Goal: Information Seeking & Learning: Learn about a topic

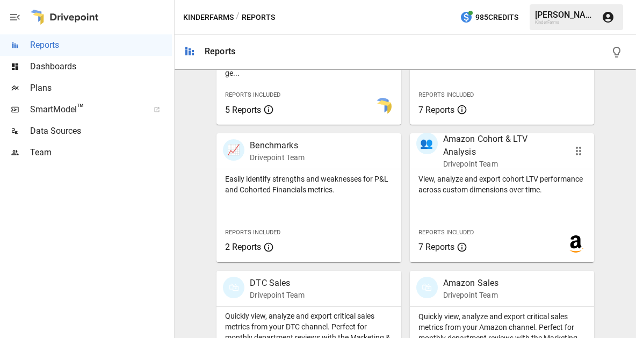
scroll to position [429, 0]
click at [453, 144] on p "Amazon Cohort & LTV Analysis" at bounding box center [501, 145] width 116 height 26
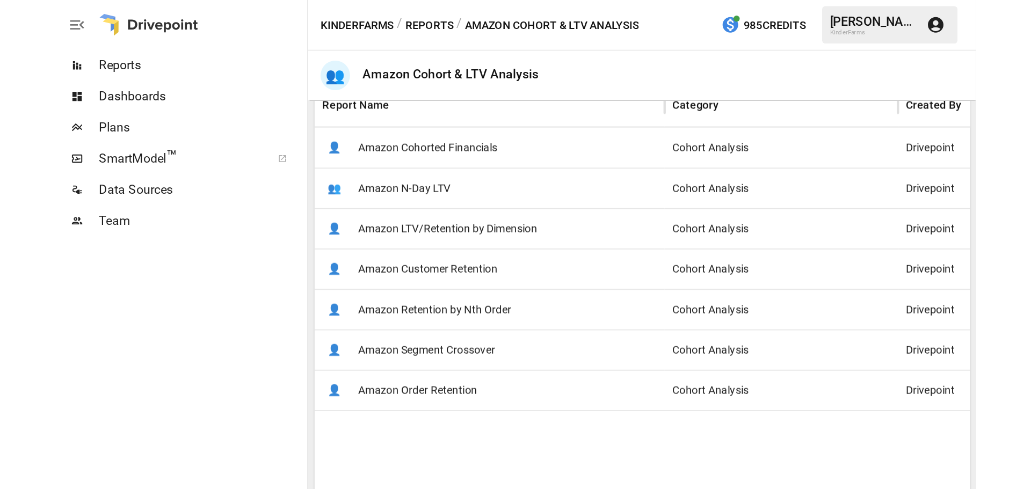
scroll to position [215, 0]
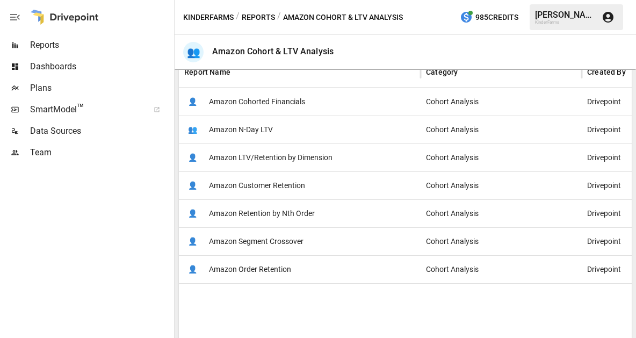
click at [290, 99] on span "Amazon Cohorted Financials" at bounding box center [257, 101] width 96 height 27
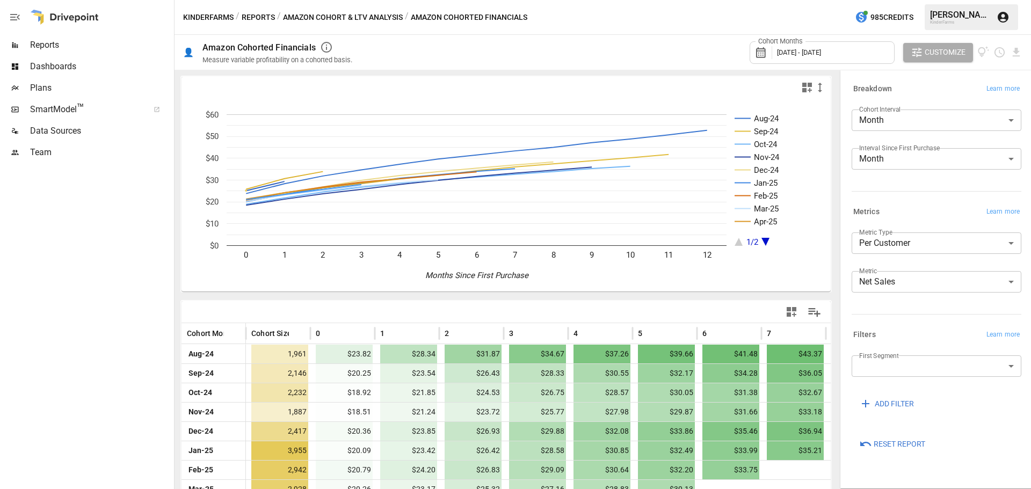
click at [949, 0] on body "Reports Dashboards Plans SmartModel ™ Data Sources Team KinderFarms / Reports /…" at bounding box center [515, 0] width 1031 height 0
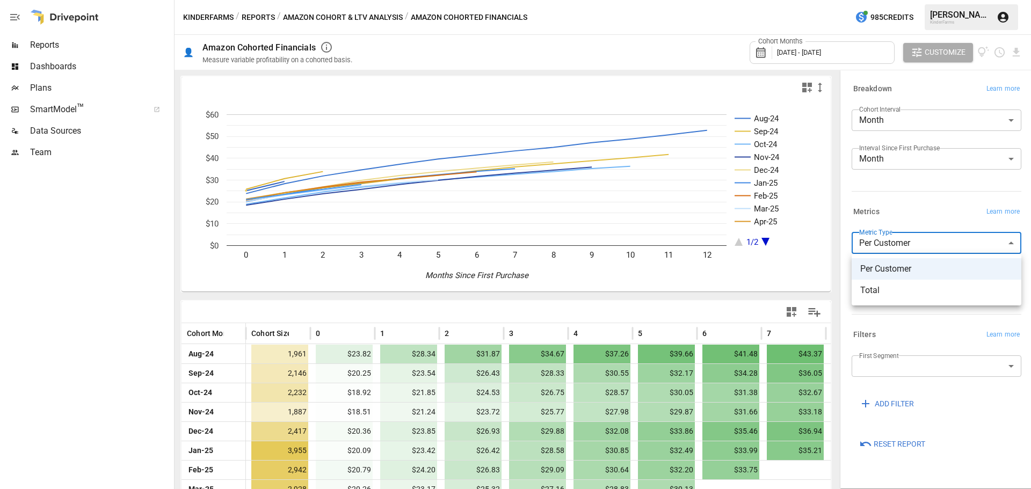
click at [949, 239] on div at bounding box center [515, 244] width 1031 height 489
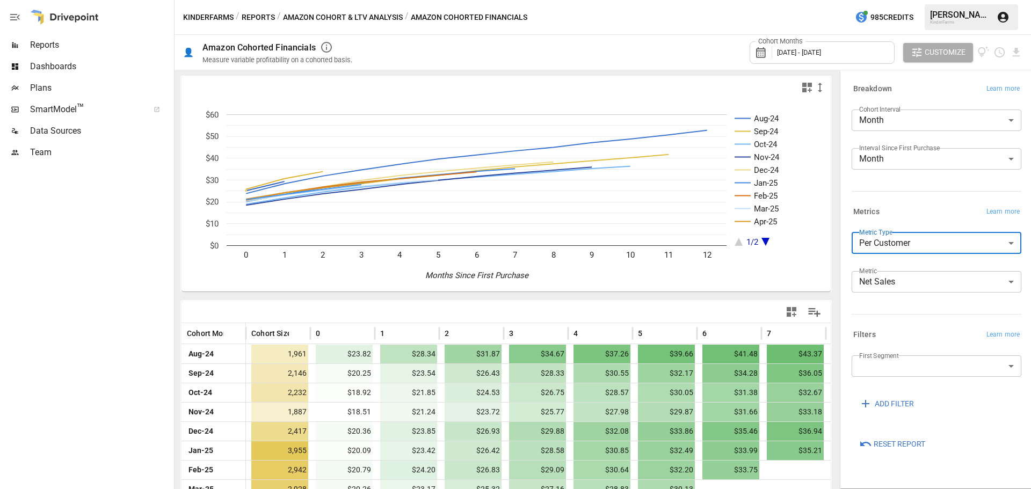
click at [906, 0] on body "Reports Dashboards Plans SmartModel ™ Data Sources Team KinderFarms / Reports /…" at bounding box center [515, 0] width 1031 height 0
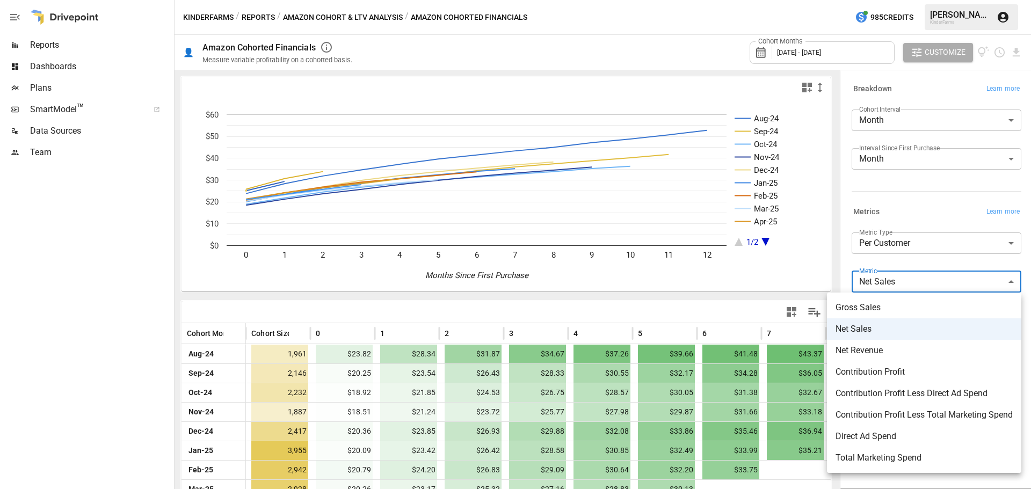
click at [914, 369] on span "Contribution Profit" at bounding box center [923, 372] width 177 height 13
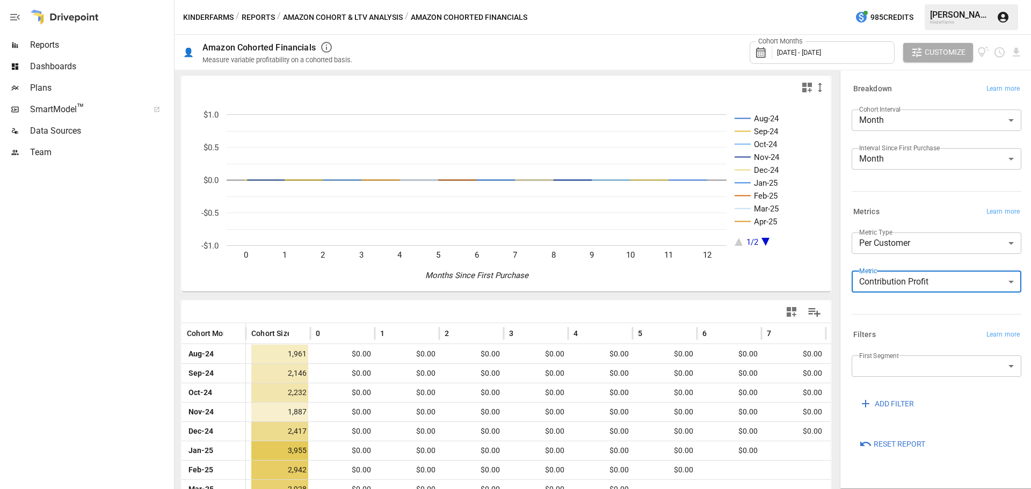
click at [933, 0] on body "Reports Dashboards Plans SmartModel ™ Data Sources Team KinderFarms / Reports /…" at bounding box center [515, 0] width 1031 height 0
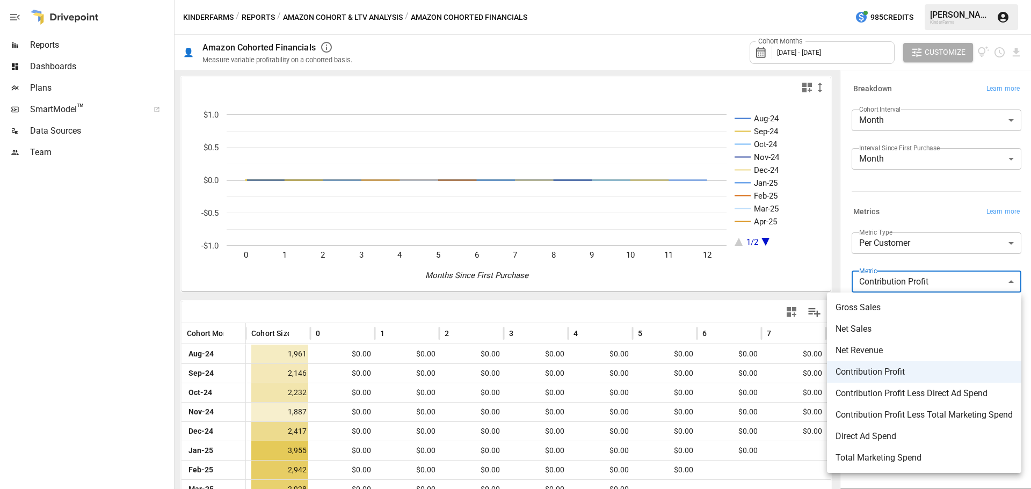
click at [900, 324] on span "Net Sales" at bounding box center [923, 329] width 177 height 13
type input "*********"
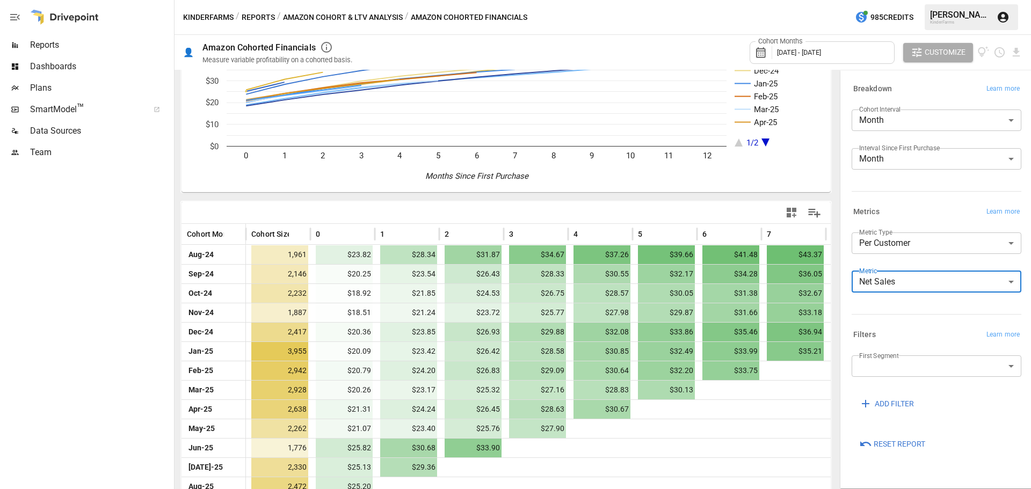
scroll to position [85, 0]
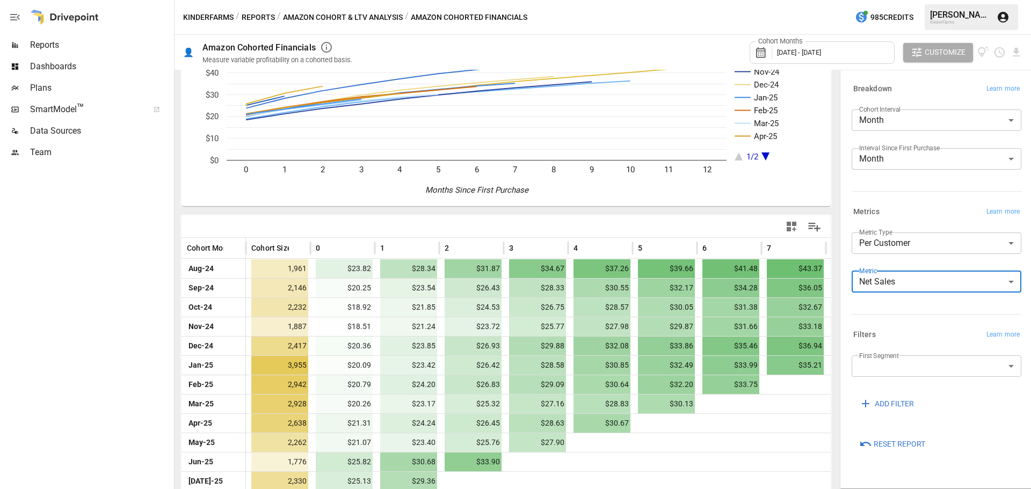
click at [360, 17] on button "Amazon Cohort & LTV Analysis" at bounding box center [343, 17] width 120 height 13
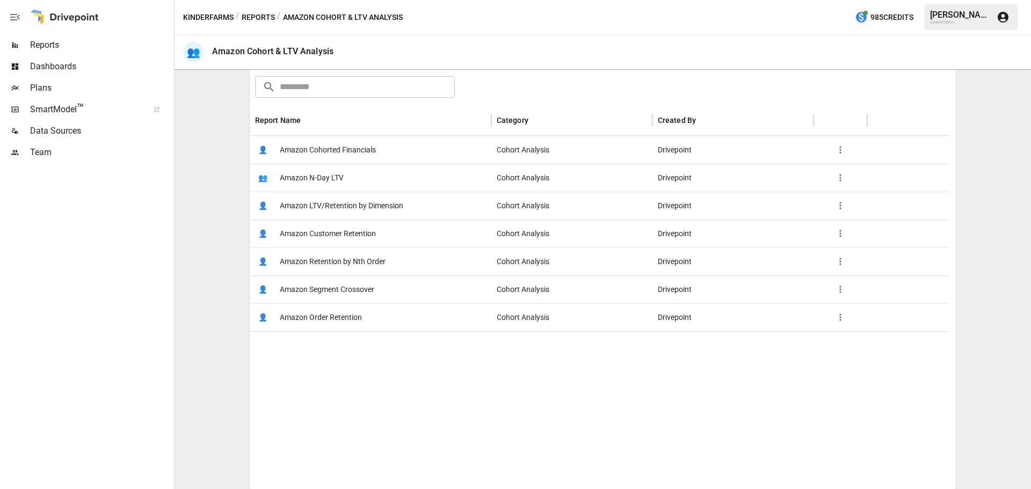
scroll to position [171, 0]
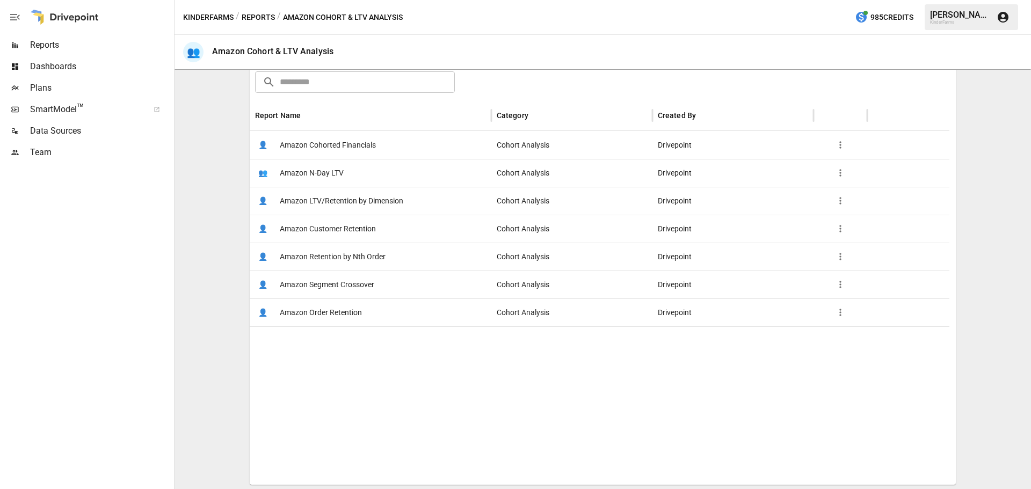
click at [347, 320] on span "Amazon Order Retention" at bounding box center [321, 312] width 82 height 27
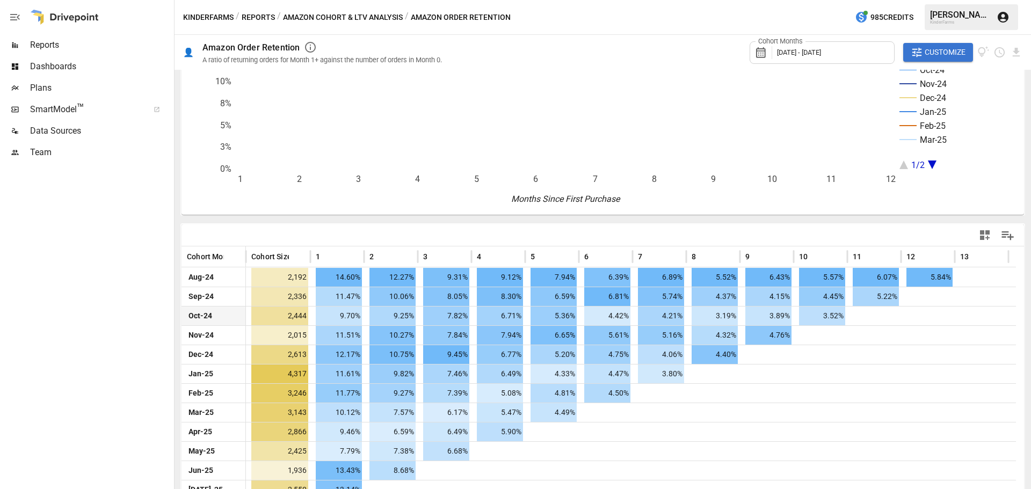
scroll to position [94, 0]
